Goal: Navigation & Orientation: Find specific page/section

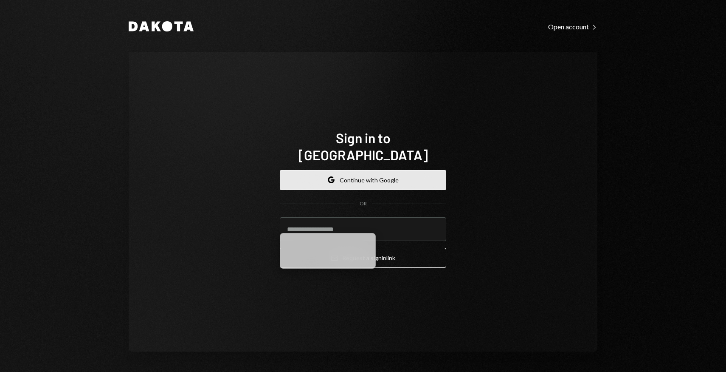
click at [320, 170] on button "Google Continue with Google" at bounding box center [363, 180] width 166 height 20
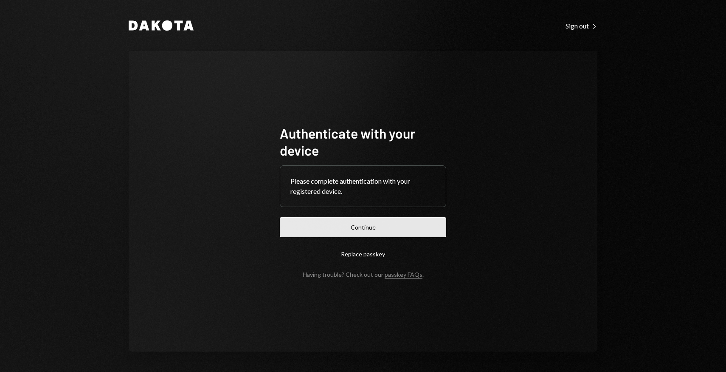
click at [410, 223] on button "Continue" at bounding box center [363, 227] width 166 height 20
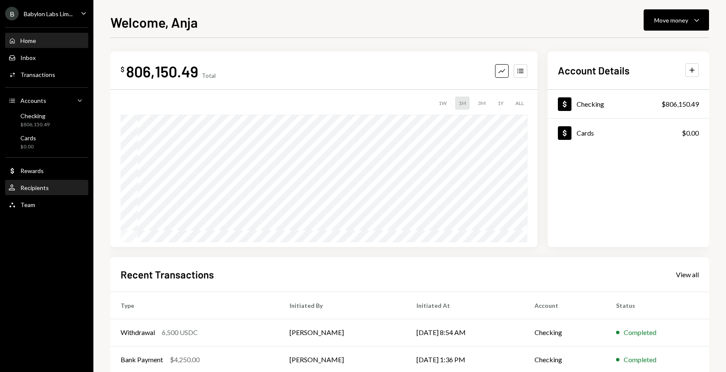
click at [52, 192] on div "User Recipients" at bounding box center [46, 188] width 76 height 14
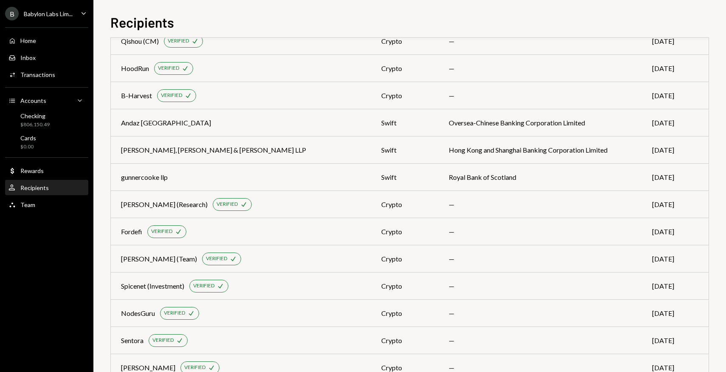
scroll to position [575, 0]
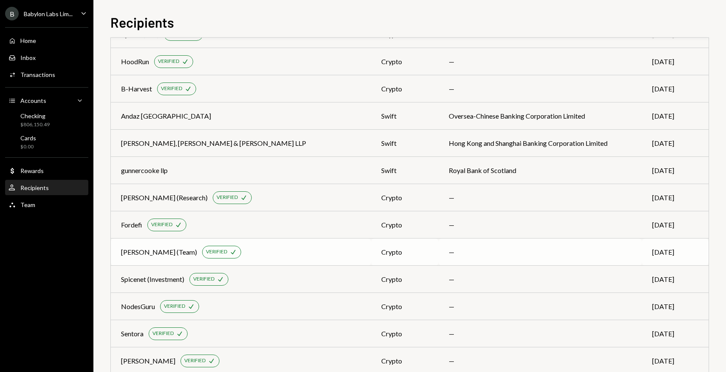
click at [446, 251] on td "—" at bounding box center [541, 251] width 204 height 27
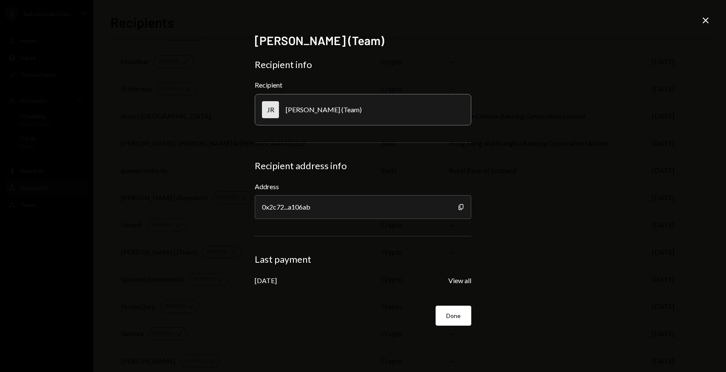
click at [702, 20] on icon "Close" at bounding box center [706, 20] width 10 height 10
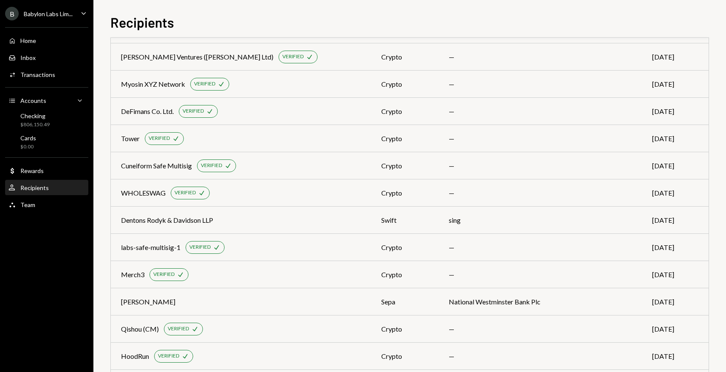
scroll to position [0, 0]
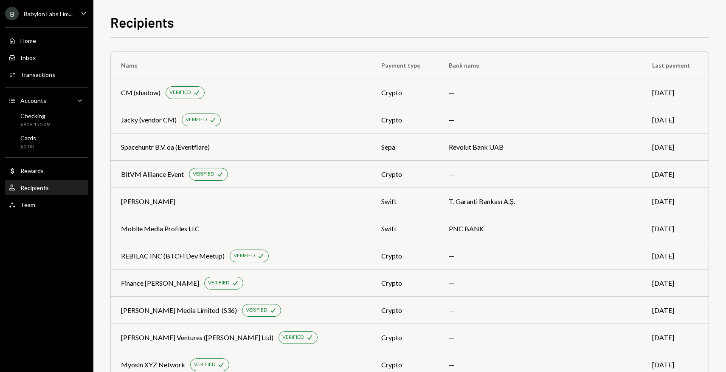
click at [612, 67] on th "Bank name" at bounding box center [541, 65] width 204 height 27
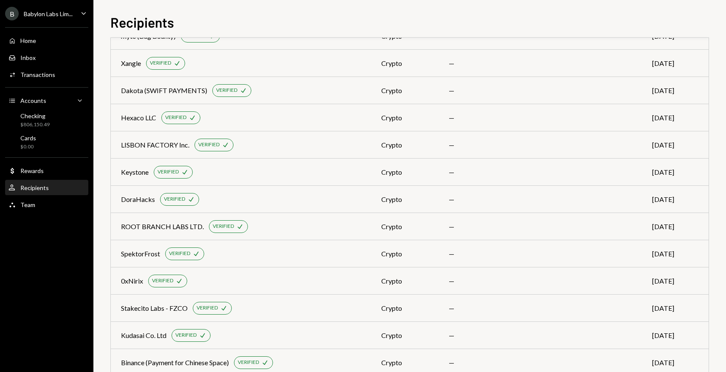
scroll to position [1752, 0]
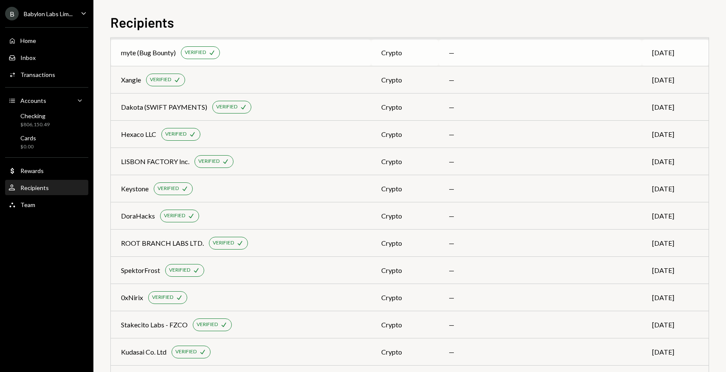
click at [520, 65] on td "—" at bounding box center [541, 52] width 204 height 27
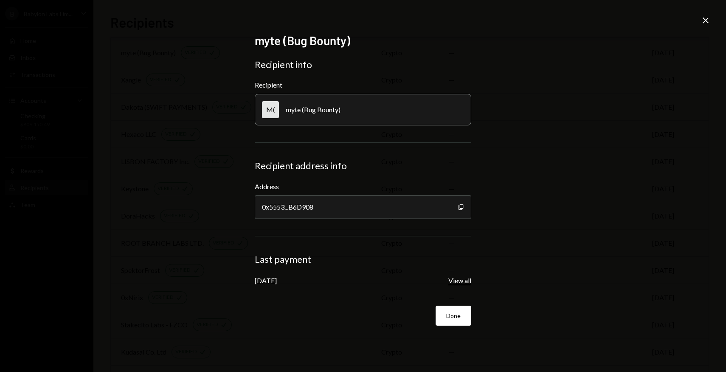
click at [463, 277] on button "View all" at bounding box center [460, 280] width 23 height 9
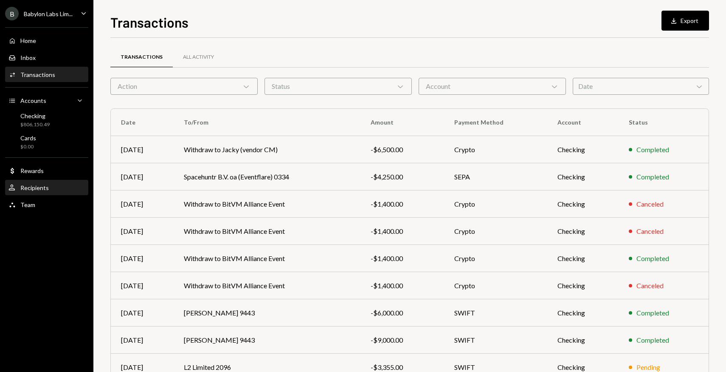
click at [45, 185] on div "Recipients" at bounding box center [34, 187] width 28 height 7
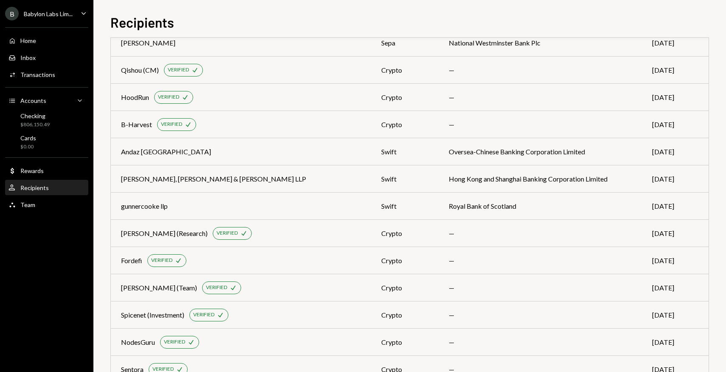
scroll to position [540, 0]
click at [408, 154] on div "swift" at bounding box center [404, 151] width 47 height 10
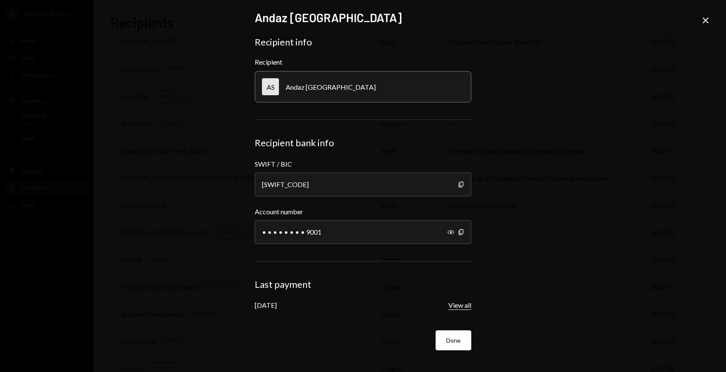
click at [467, 302] on button "View all" at bounding box center [460, 305] width 23 height 9
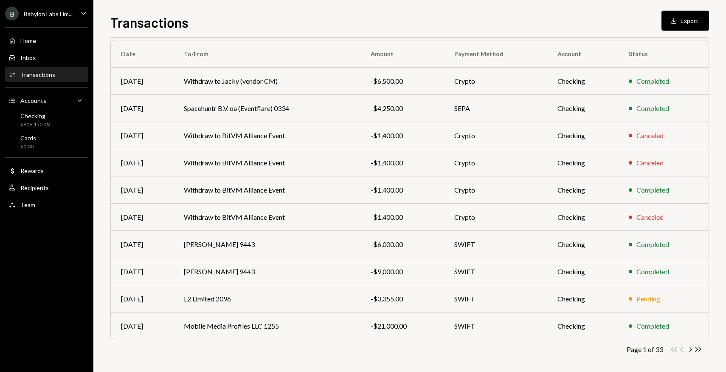
scroll to position [72, 0]
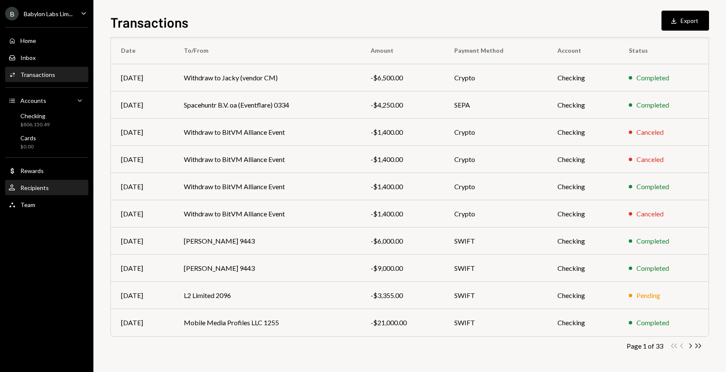
click at [51, 181] on div "User Recipients" at bounding box center [46, 188] width 76 height 14
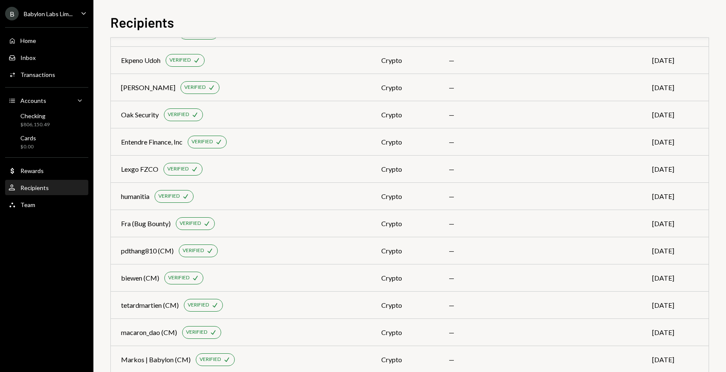
scroll to position [1012, 0]
